Goal: Task Accomplishment & Management: Use online tool/utility

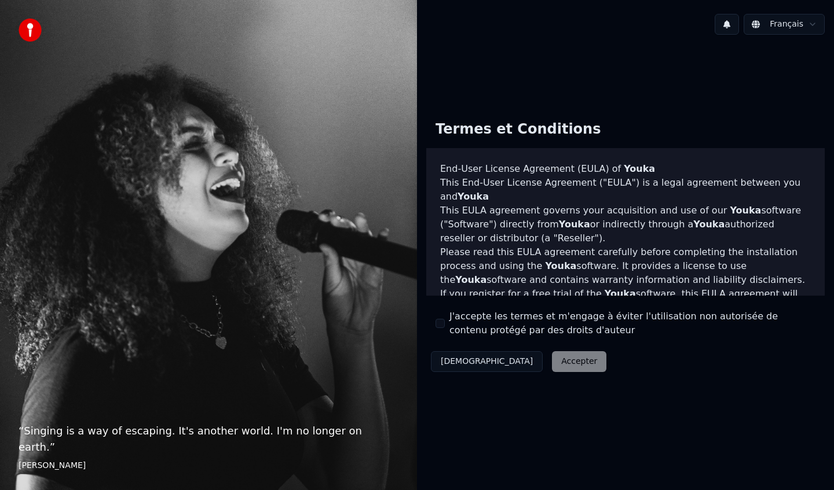
click at [525, 362] on div "Décliner Accepter" at bounding box center [518, 362] width 185 height 30
click at [441, 329] on div "J'accepte les termes et m'engage à éviter l'utilisation non autorisée de conten…" at bounding box center [625, 324] width 380 height 28
click at [441, 325] on button "J'accepte les termes et m'engage à éviter l'utilisation non autorisée de conten…" at bounding box center [439, 323] width 9 height 9
click at [552, 361] on button "Accepter" at bounding box center [579, 361] width 54 height 21
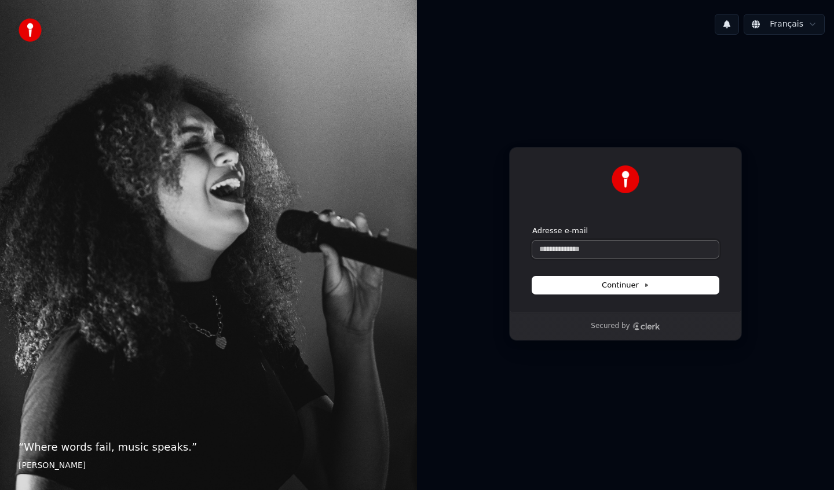
click at [581, 244] on input "Adresse e-mail" at bounding box center [625, 249] width 186 height 17
click at [579, 292] on button "Continuer" at bounding box center [625, 285] width 186 height 17
type input "**********"
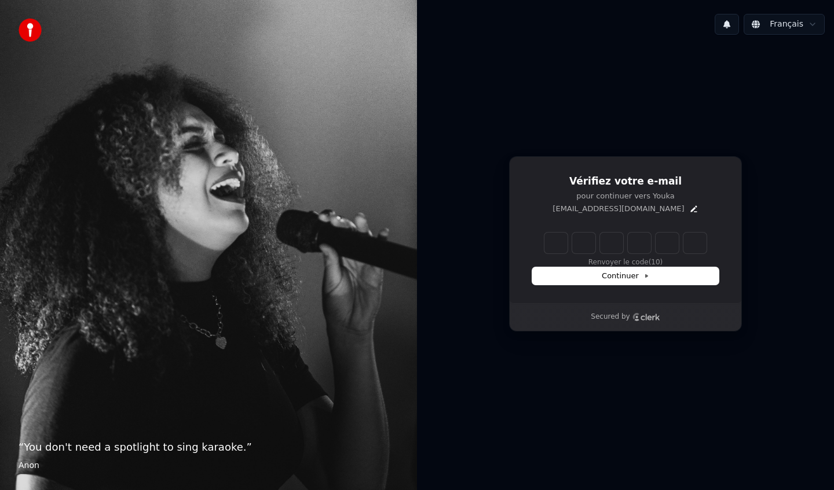
click at [552, 237] on input "Enter verification code" at bounding box center [625, 243] width 162 height 21
type input "******"
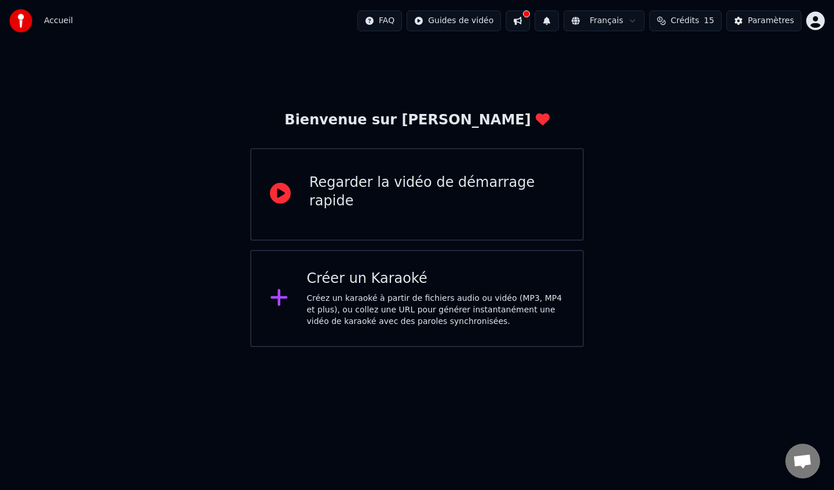
click at [365, 300] on div "Créez un karaoké à partir de fichiers audio ou vidéo (MP3, MP4 et plus), ou col…" at bounding box center [436, 310] width 258 height 35
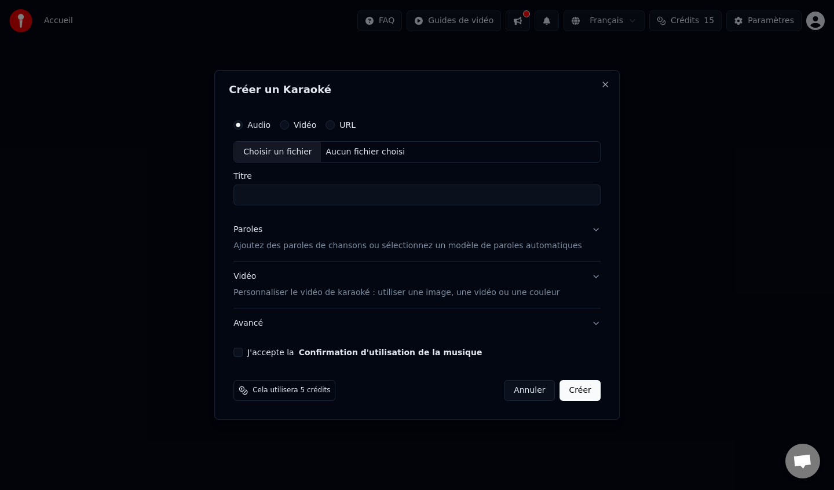
click at [289, 126] on button "Vidéo" at bounding box center [284, 124] width 9 height 9
click at [300, 290] on p "Personnaliser le vidéo de karaoké : utiliser une image, une vidéo ou une couleur" at bounding box center [396, 293] width 326 height 12
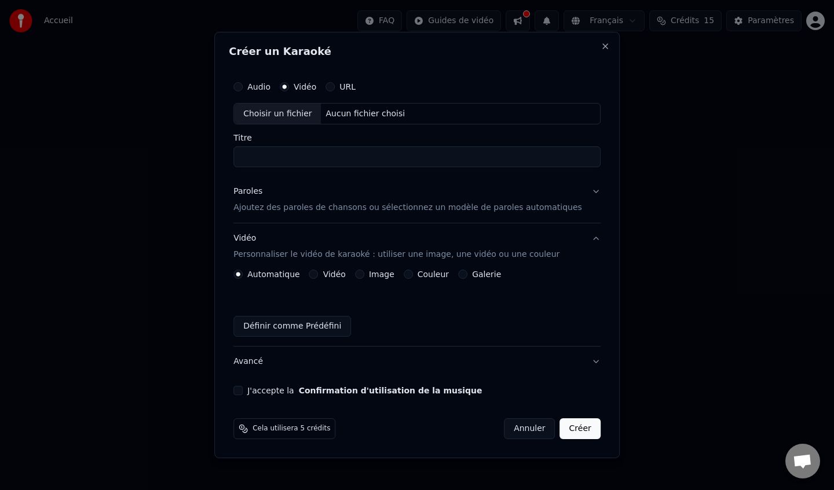
click at [566, 183] on button "Paroles Ajoutez des paroles de chansons ou sélectionnez un modèle de paroles au…" at bounding box center [416, 200] width 367 height 46
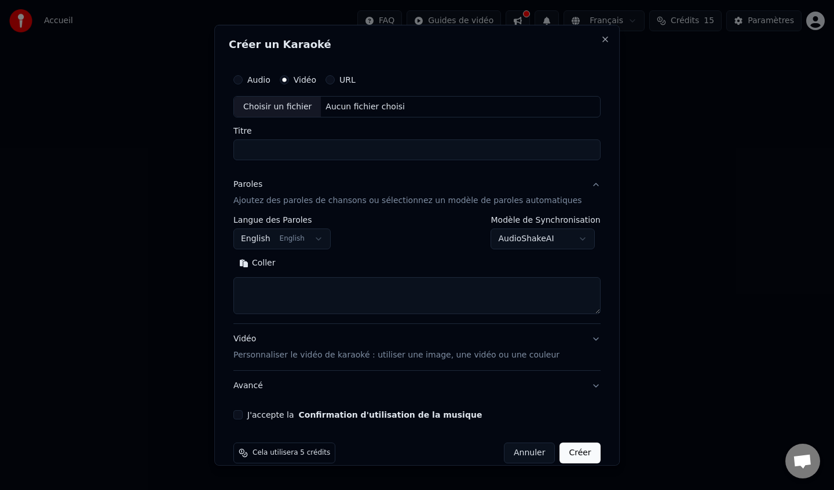
click at [314, 206] on p "Ajoutez des paroles de chansons ou sélectionnez un modèle de paroles automatiqu…" at bounding box center [407, 201] width 348 height 12
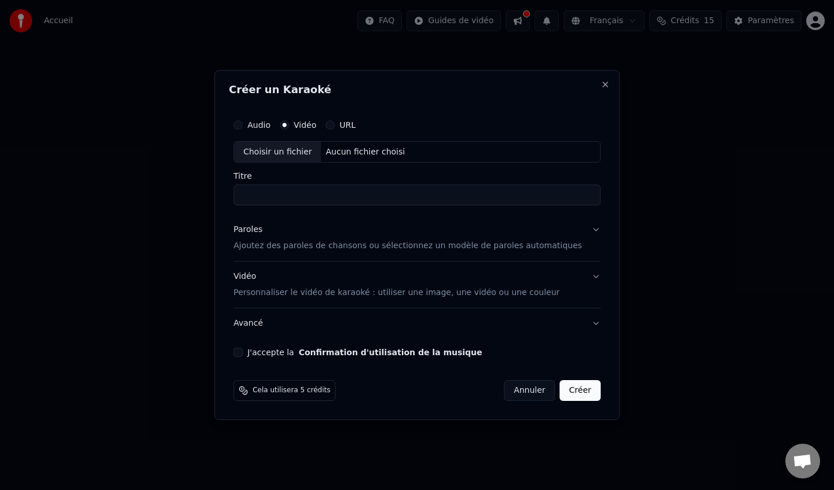
click at [335, 123] on button "URL" at bounding box center [329, 124] width 9 height 9
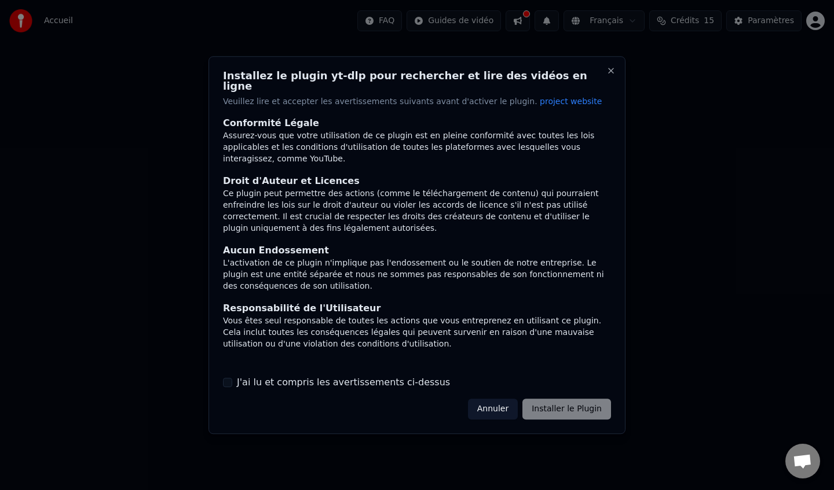
click at [538, 405] on div "Annuler Installer le Plugin" at bounding box center [539, 409] width 143 height 21
click at [379, 391] on div "Installez le plugin yt-dlp pour rechercher et lire des vidéos en ligne Veuillez…" at bounding box center [416, 245] width 417 height 378
click at [388, 378] on label "J'ai lu et compris les avertissements ci-dessus" at bounding box center [343, 383] width 213 height 14
click at [232, 378] on button "J'ai lu et compris les avertissements ci-dessus" at bounding box center [227, 382] width 9 height 9
click at [566, 399] on button "Installer le Plugin" at bounding box center [566, 409] width 89 height 21
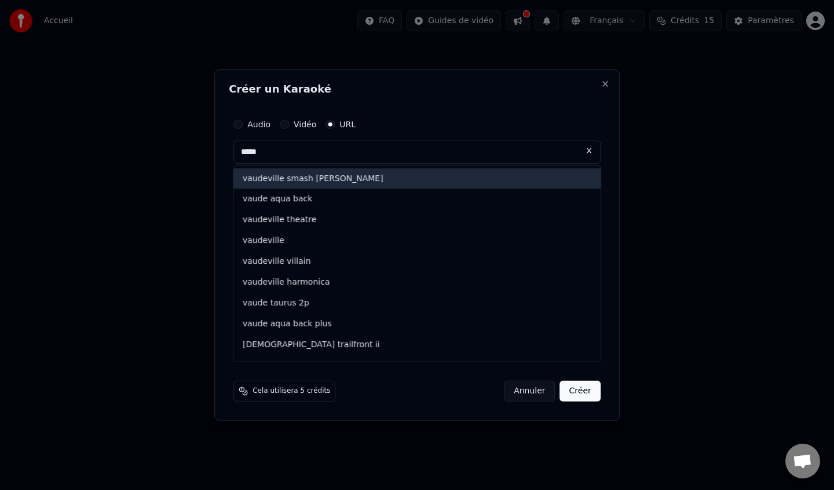
click at [325, 178] on div "vaudeville smash [PERSON_NAME]" at bounding box center [416, 178] width 367 height 21
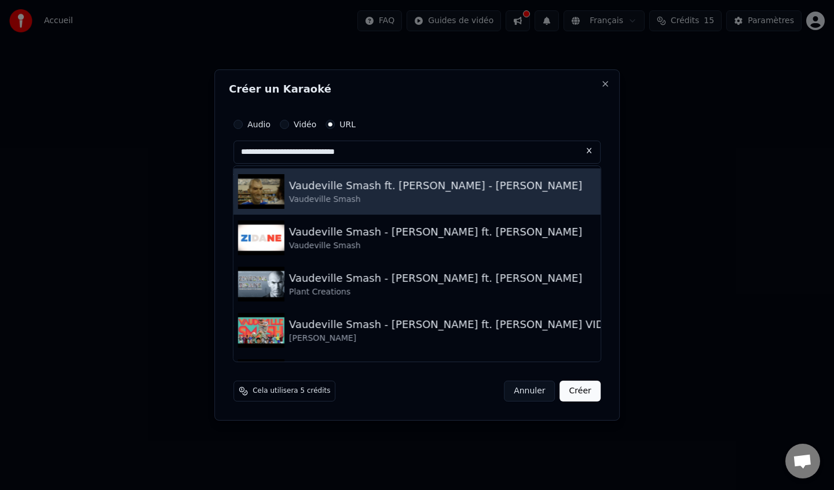
click at [492, 192] on div "Vaudeville Smash ft. [PERSON_NAME] - [PERSON_NAME]" at bounding box center [435, 186] width 293 height 16
type input "**********"
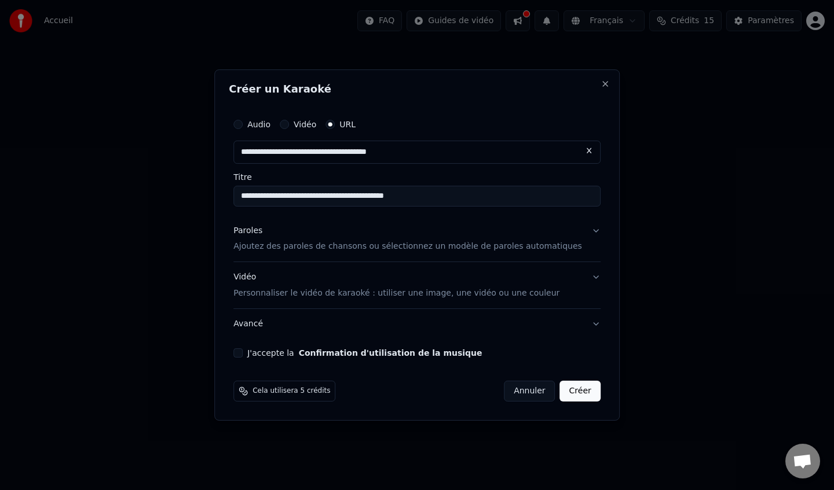
click at [552, 249] on p "Ajoutez des paroles de chansons ou sélectionnez un modèle de paroles automatiqu…" at bounding box center [407, 247] width 348 height 12
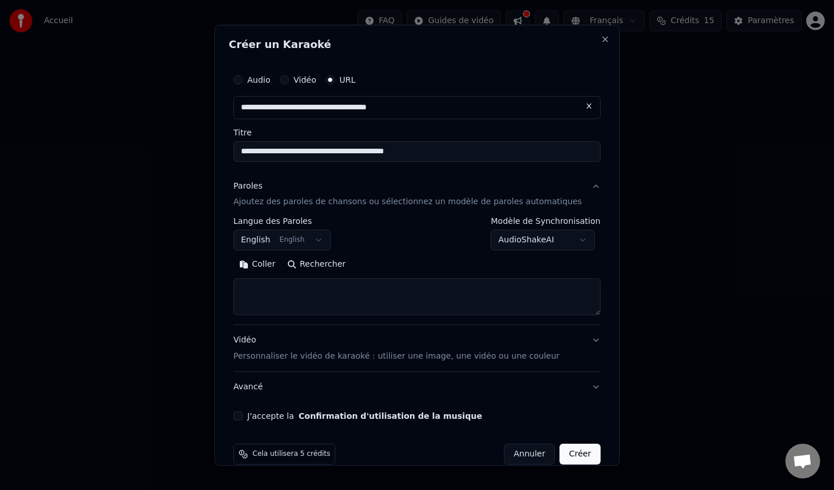
scroll to position [7, 0]
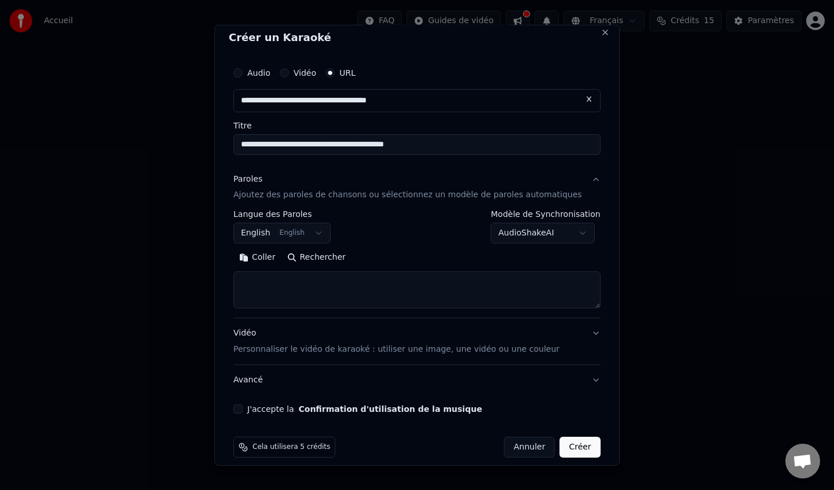
click at [344, 295] on textarea at bounding box center [416, 290] width 367 height 37
paste textarea "**********"
type textarea "**********"
click at [560, 450] on button "Créer" at bounding box center [580, 447] width 41 height 21
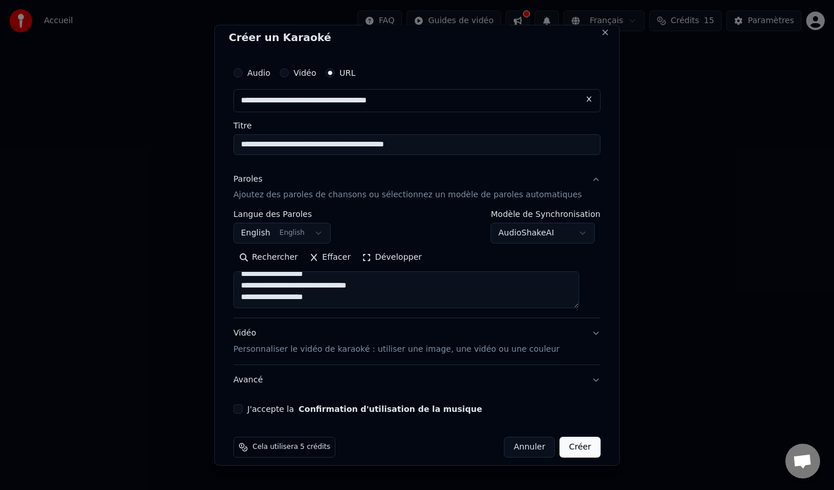
select select "**"
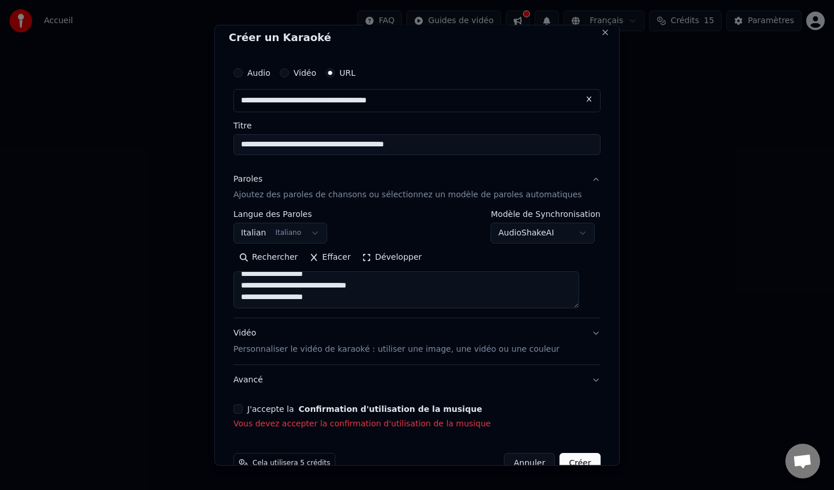
click at [254, 403] on div "**********" at bounding box center [417, 245] width 376 height 379
click at [243, 408] on button "J'accepte la Confirmation d'utilisation de la musique" at bounding box center [237, 409] width 9 height 9
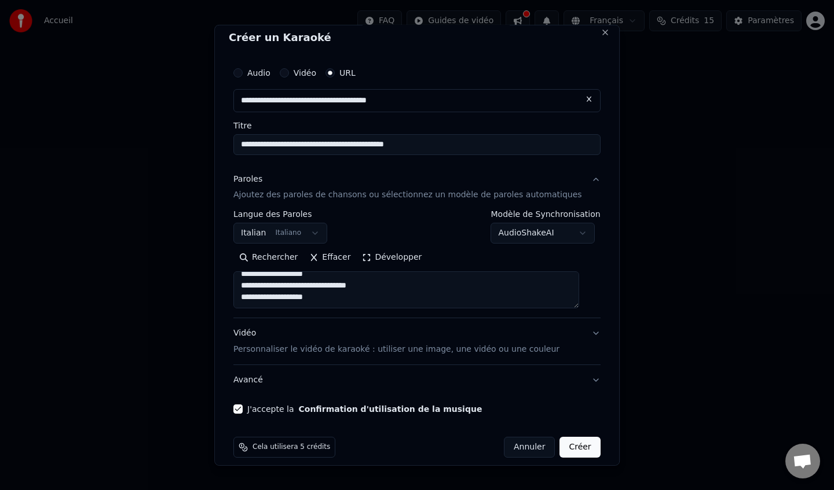
scroll to position [18, 0]
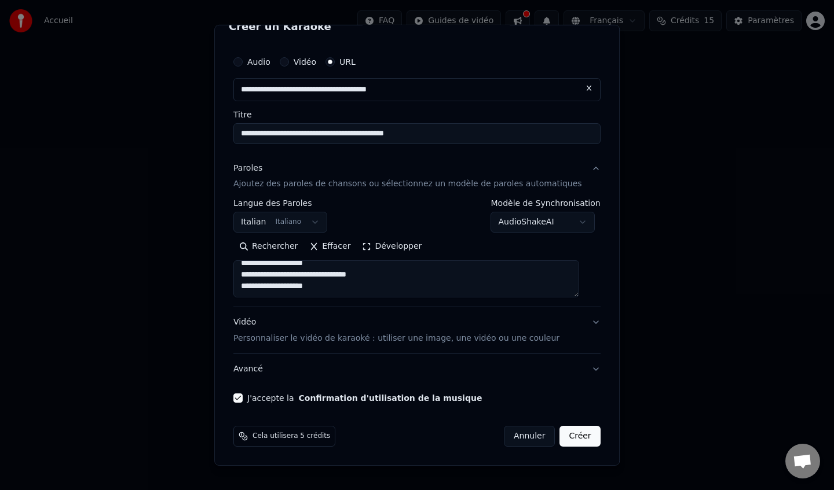
click at [575, 439] on button "Créer" at bounding box center [580, 436] width 41 height 21
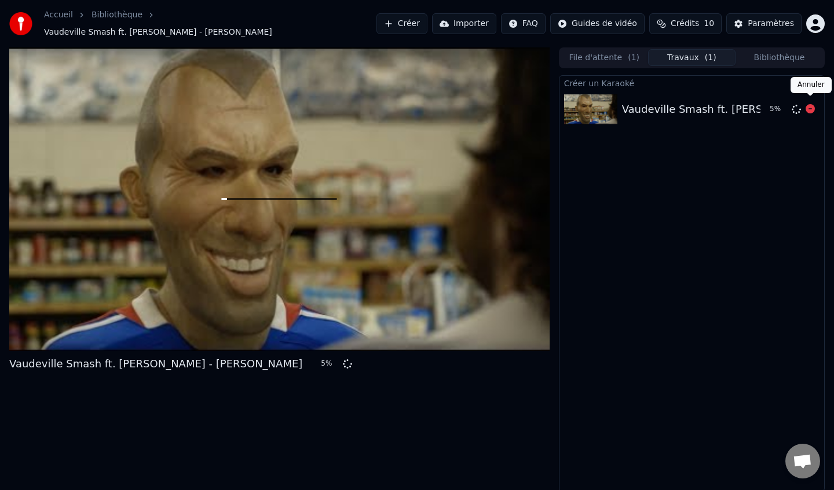
click at [806, 104] on icon at bounding box center [809, 108] width 9 height 9
click at [277, 198] on icon at bounding box center [279, 199] width 37 height 37
